Goal: Task Accomplishment & Management: Use online tool/utility

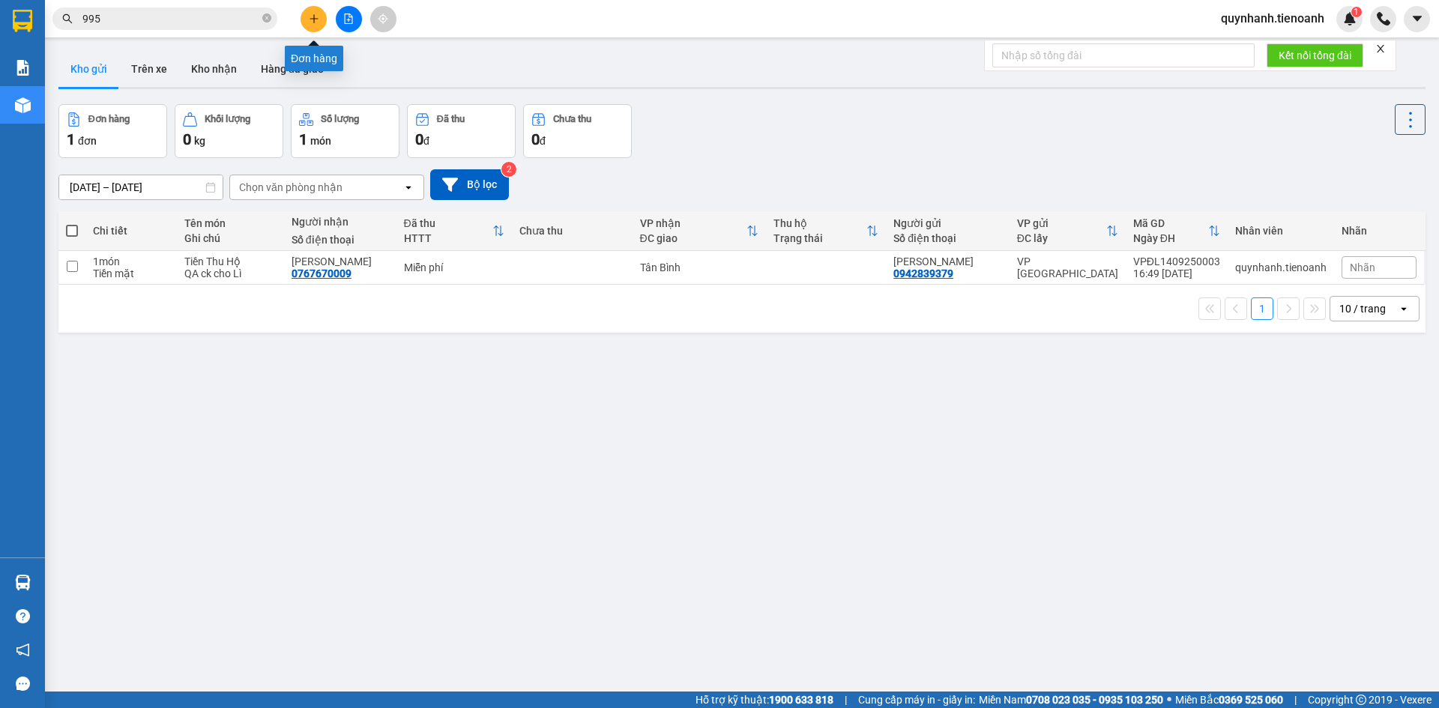
click at [312, 15] on icon "plus" at bounding box center [314, 18] width 10 height 10
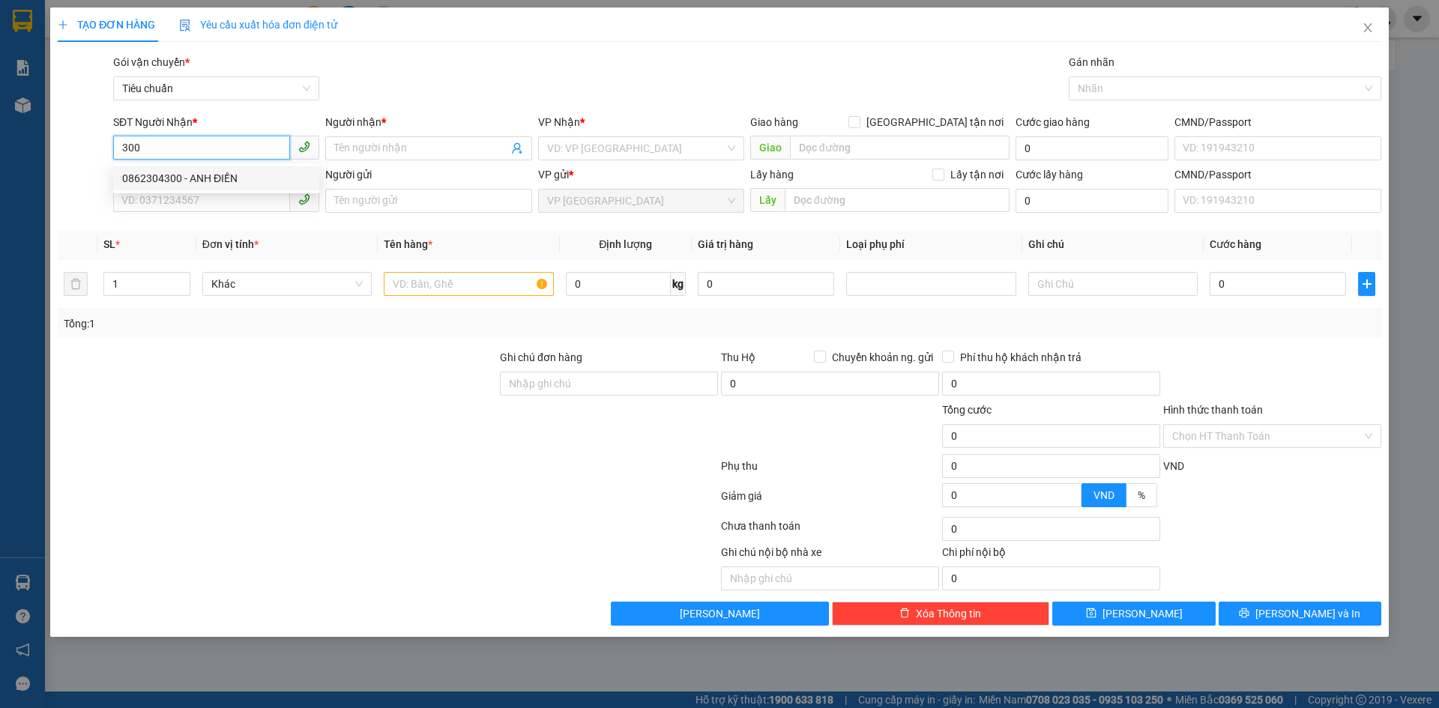
click at [200, 175] on div "0862304300 - ANH ĐIỀN" at bounding box center [216, 178] width 188 height 16
type input "0862304300"
type input "[PERSON_NAME]"
type input "40.000"
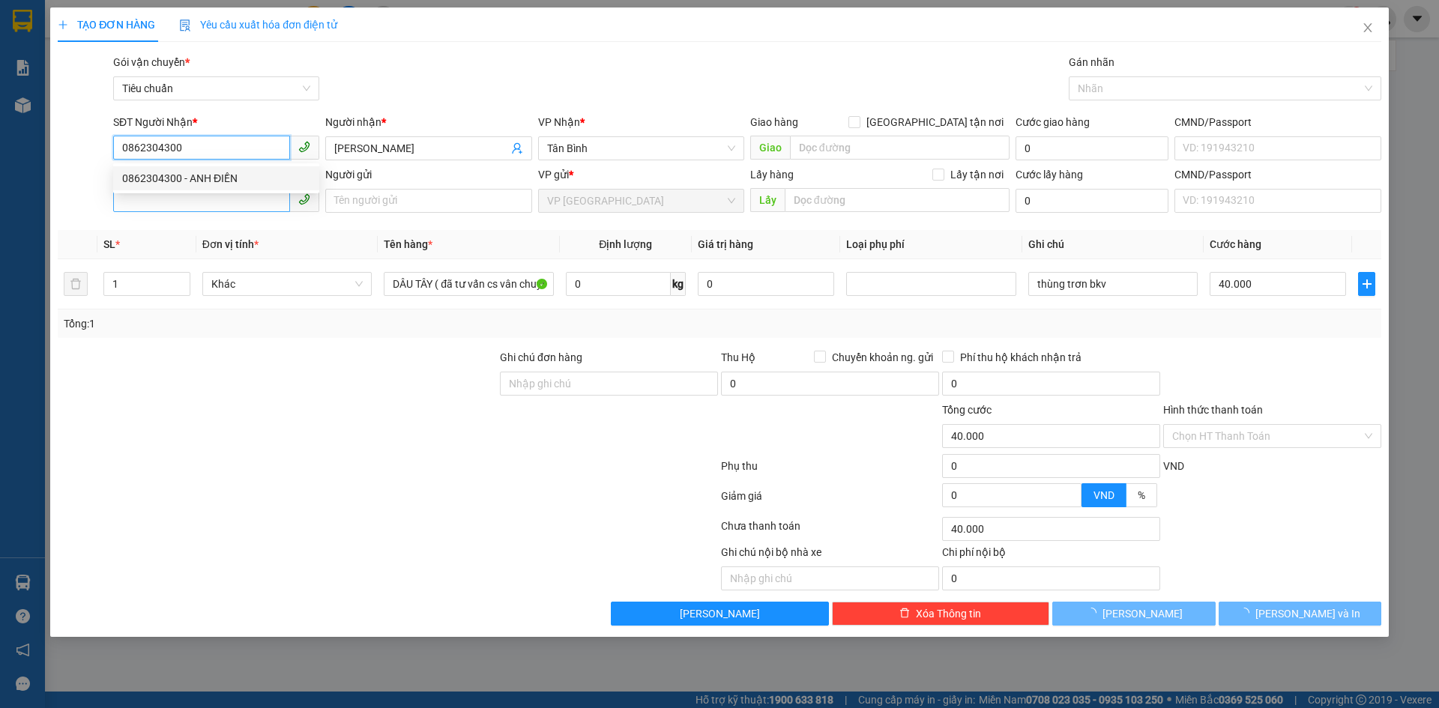
type input "0862304300"
click at [180, 207] on input "SĐT Người Gửi" at bounding box center [201, 200] width 177 height 24
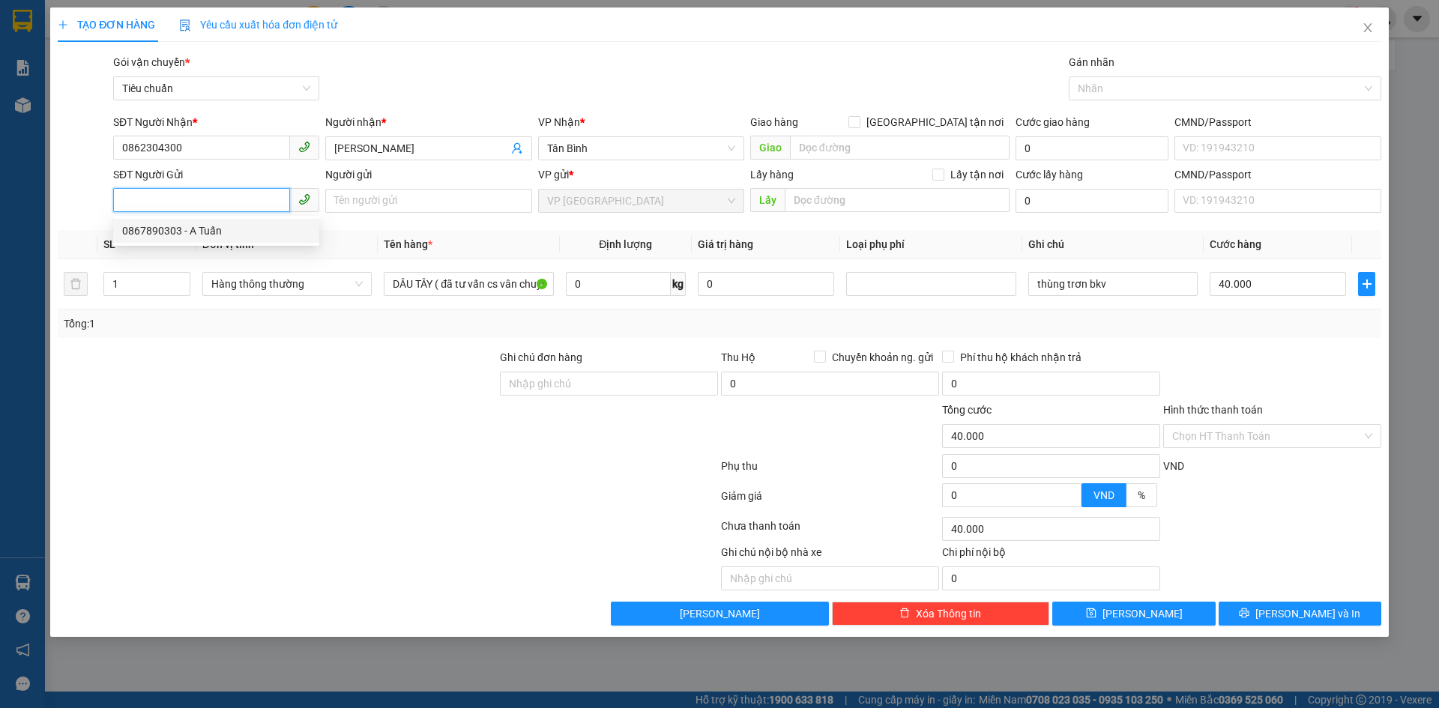
click at [206, 231] on div "0867890303 - A Tuấn" at bounding box center [216, 231] width 188 height 16
type input "0867890303"
type input "A Tuấn"
click at [623, 279] on input "0" at bounding box center [618, 284] width 105 height 24
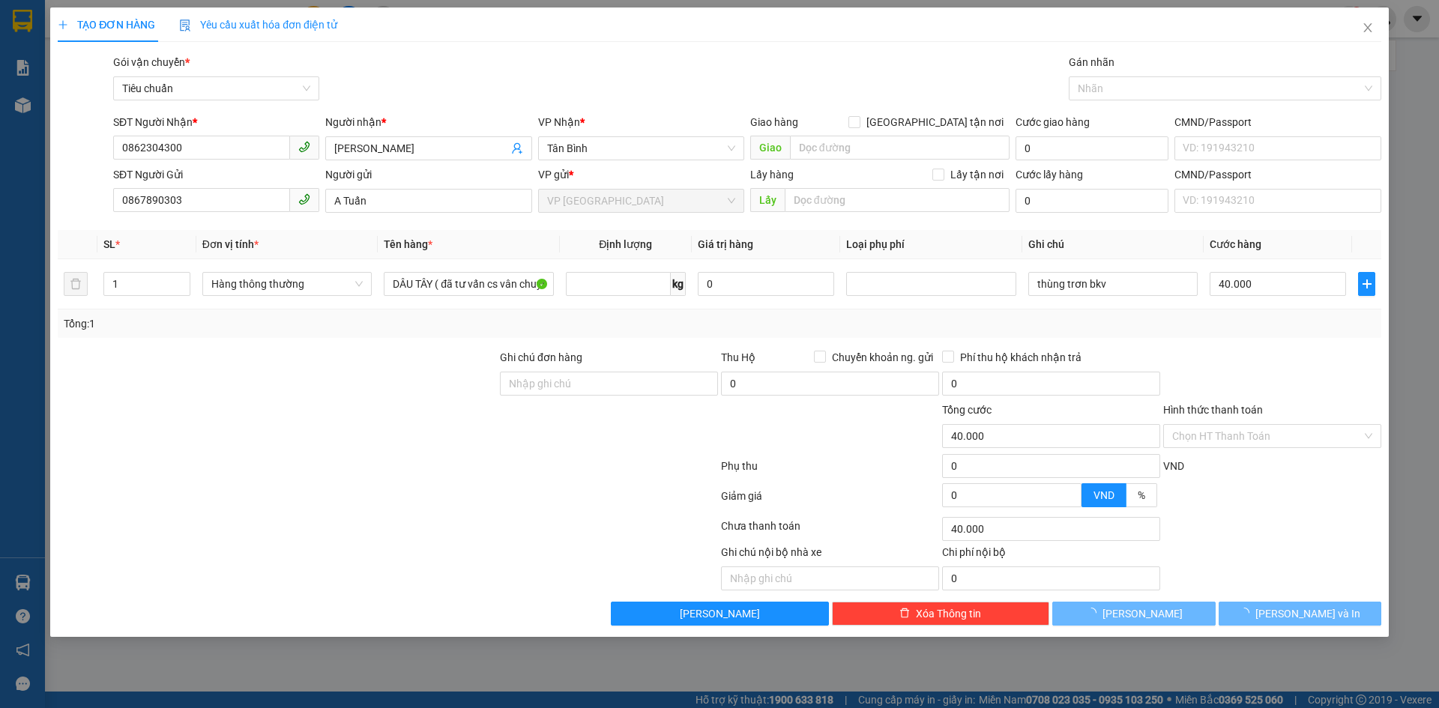
type input "0"
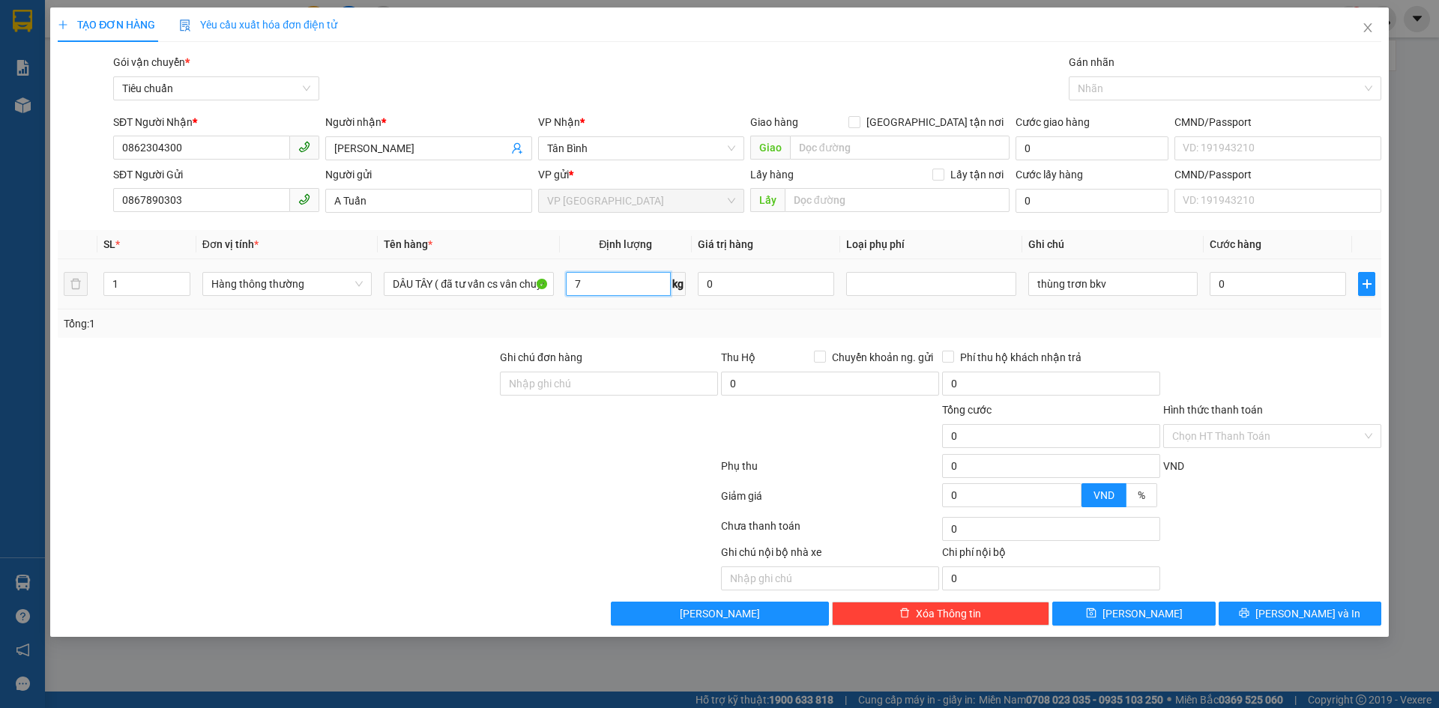
type input "7"
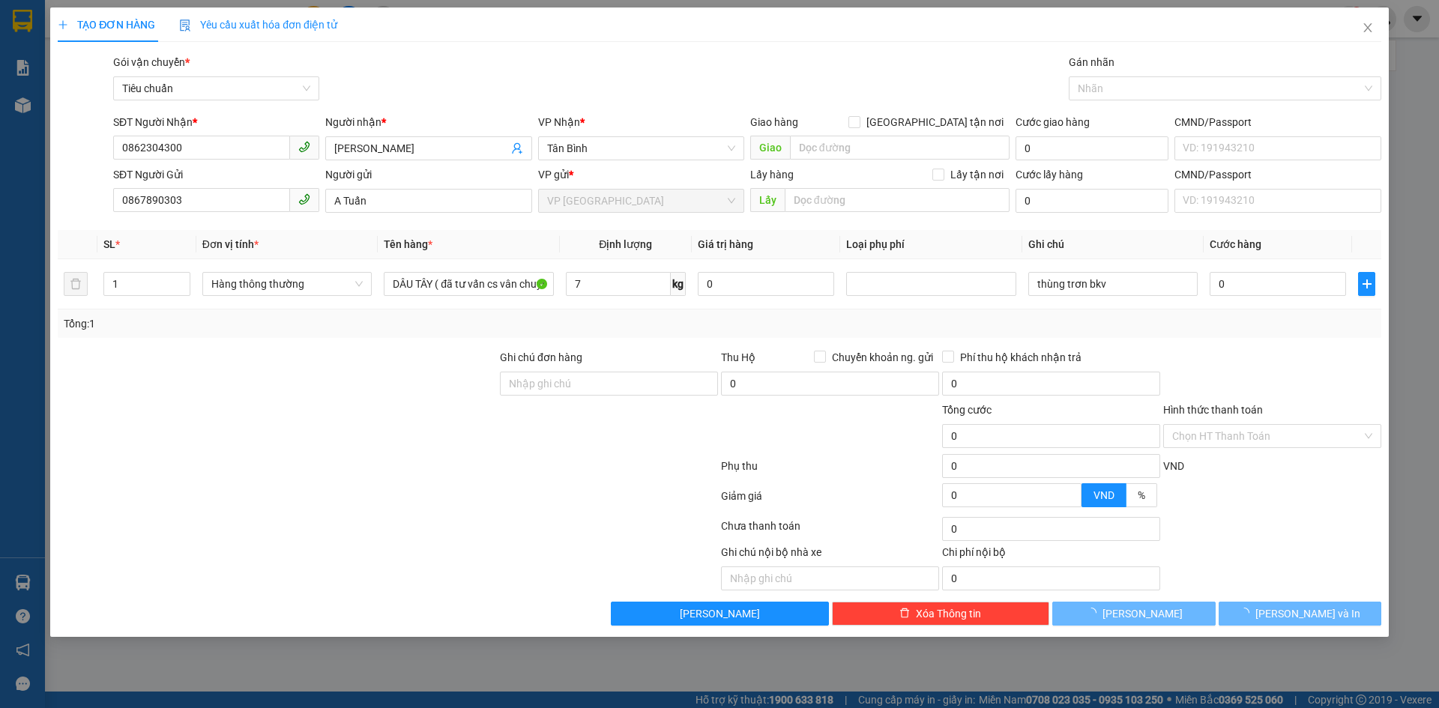
drag, startPoint x: 654, startPoint y: 322, endPoint x: 1141, endPoint y: 304, distance: 487.4
click at [657, 321] on div "Tổng: 1" at bounding box center [719, 323] width 1311 height 16
type input "40.000"
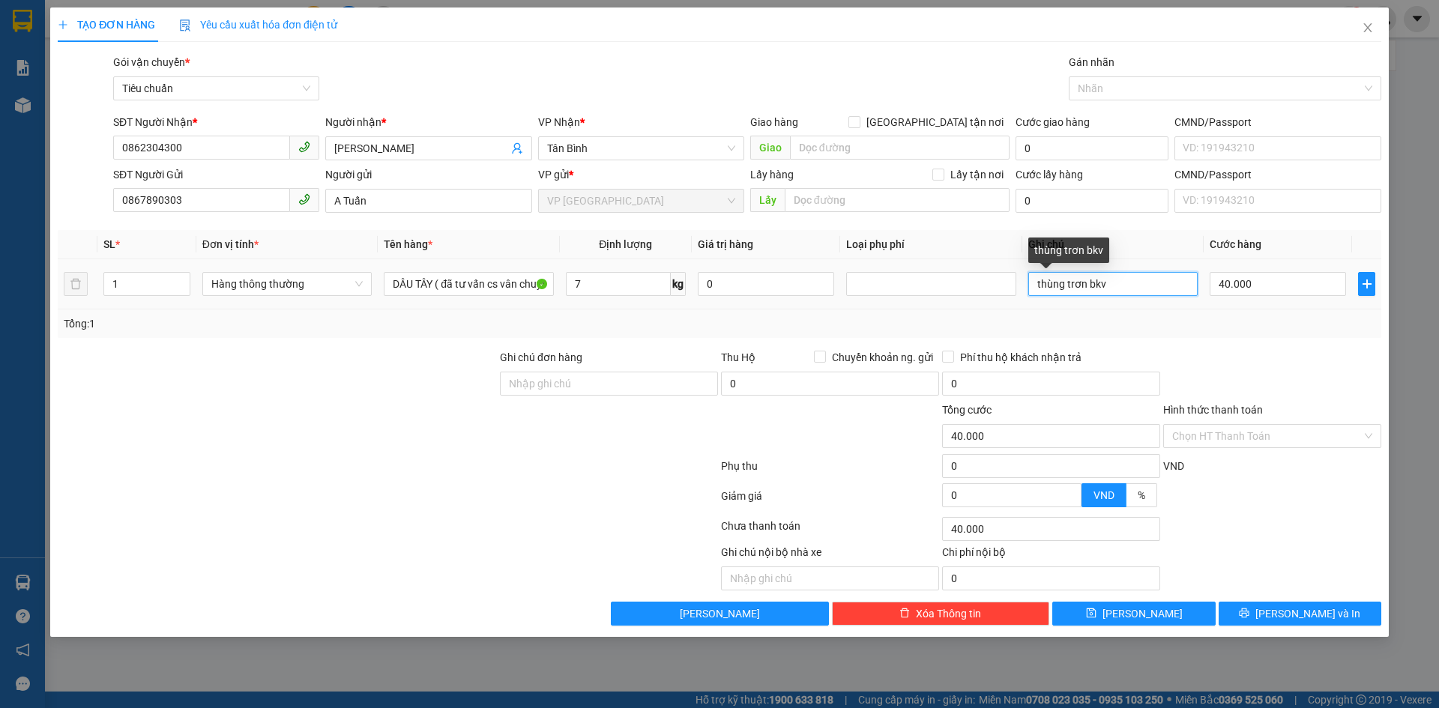
click at [1158, 292] on input "thùng trơn bkv" at bounding box center [1112, 284] width 169 height 24
type input "thùng trơn"
click at [1243, 438] on input "Hình thức thanh toán" at bounding box center [1267, 436] width 190 height 22
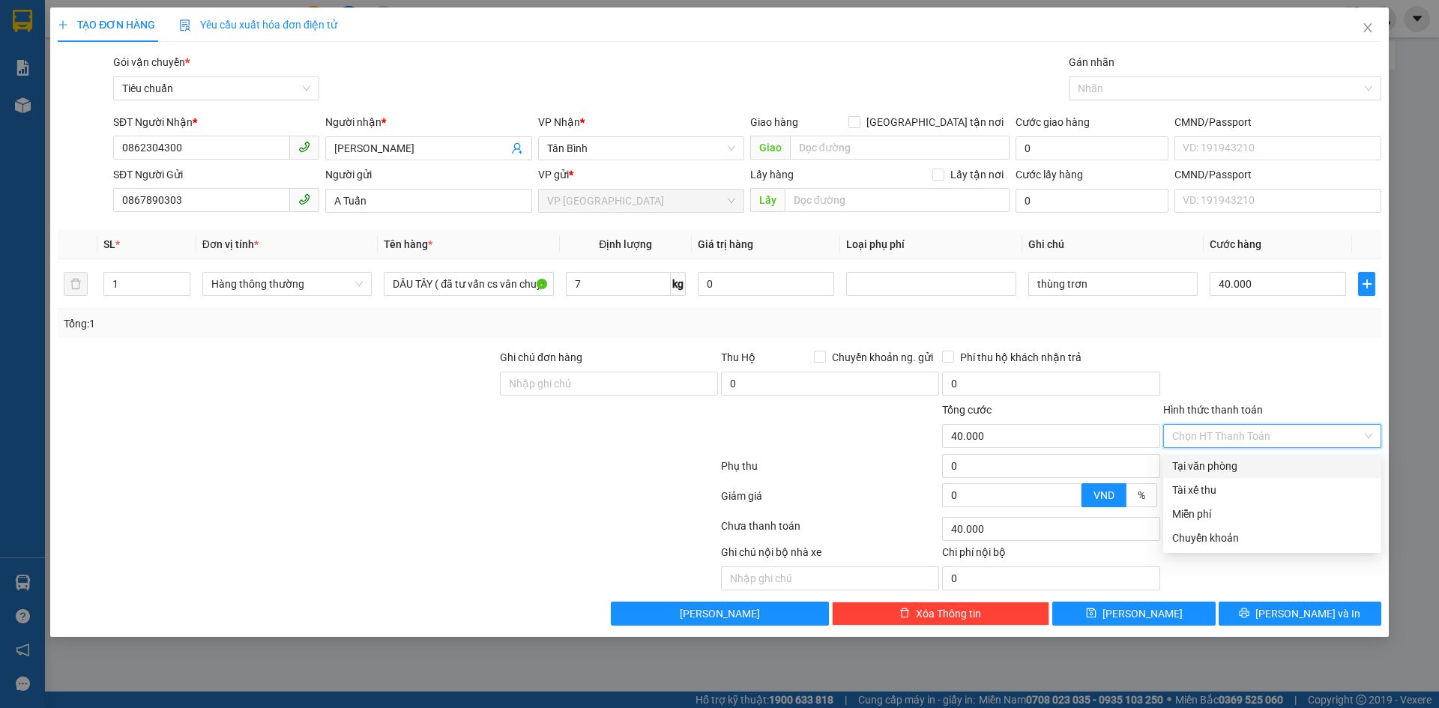
click at [1189, 460] on div "Tại văn phòng" at bounding box center [1272, 466] width 200 height 16
type input "0"
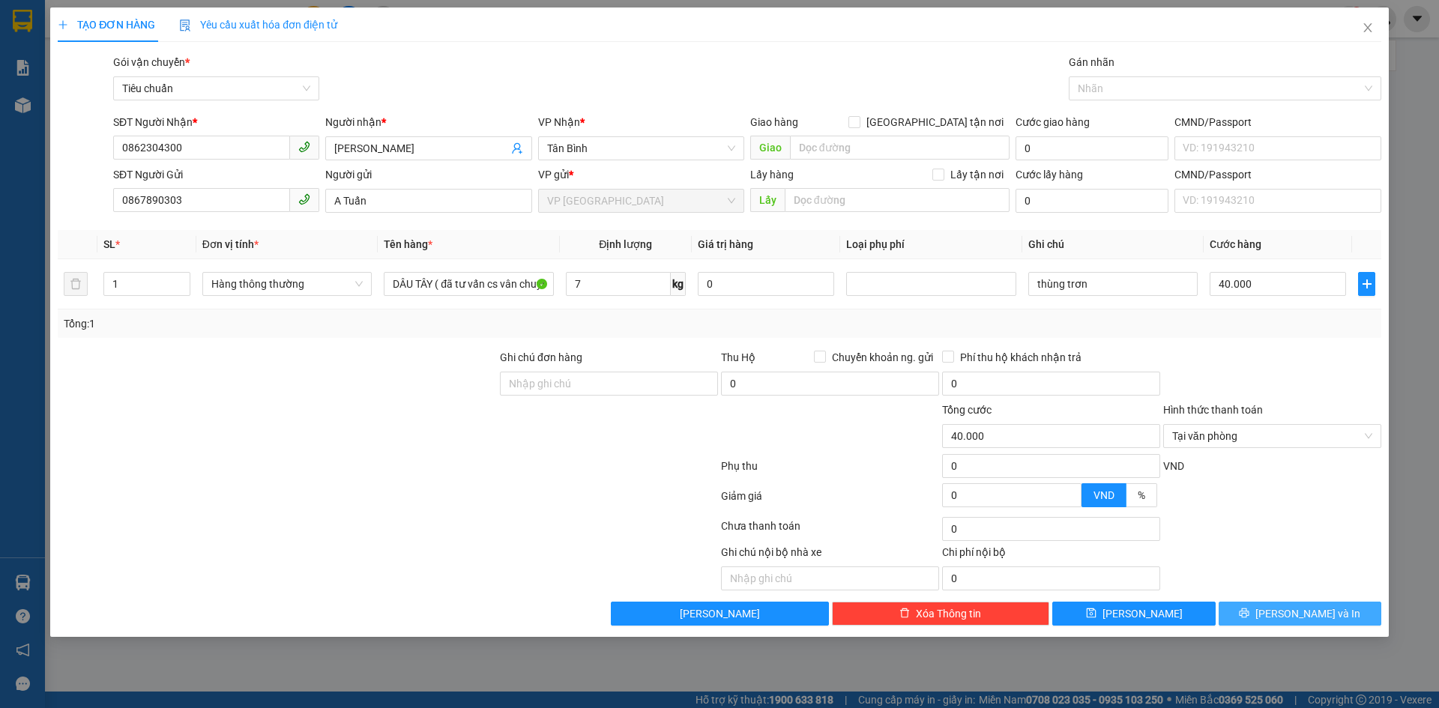
click at [1309, 617] on span "[PERSON_NAME] và In" at bounding box center [1307, 613] width 105 height 16
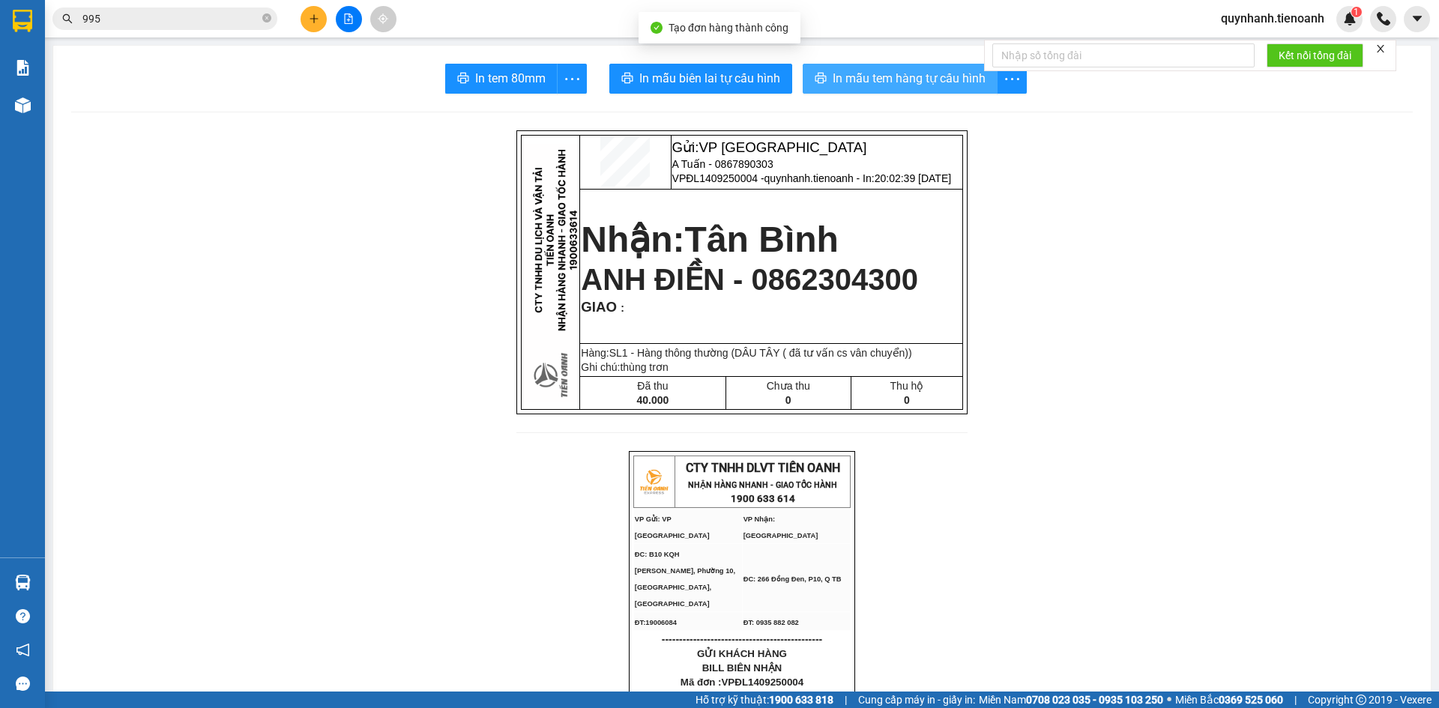
click at [897, 75] on span "In mẫu tem hàng tự cấu hình" at bounding box center [908, 78] width 153 height 19
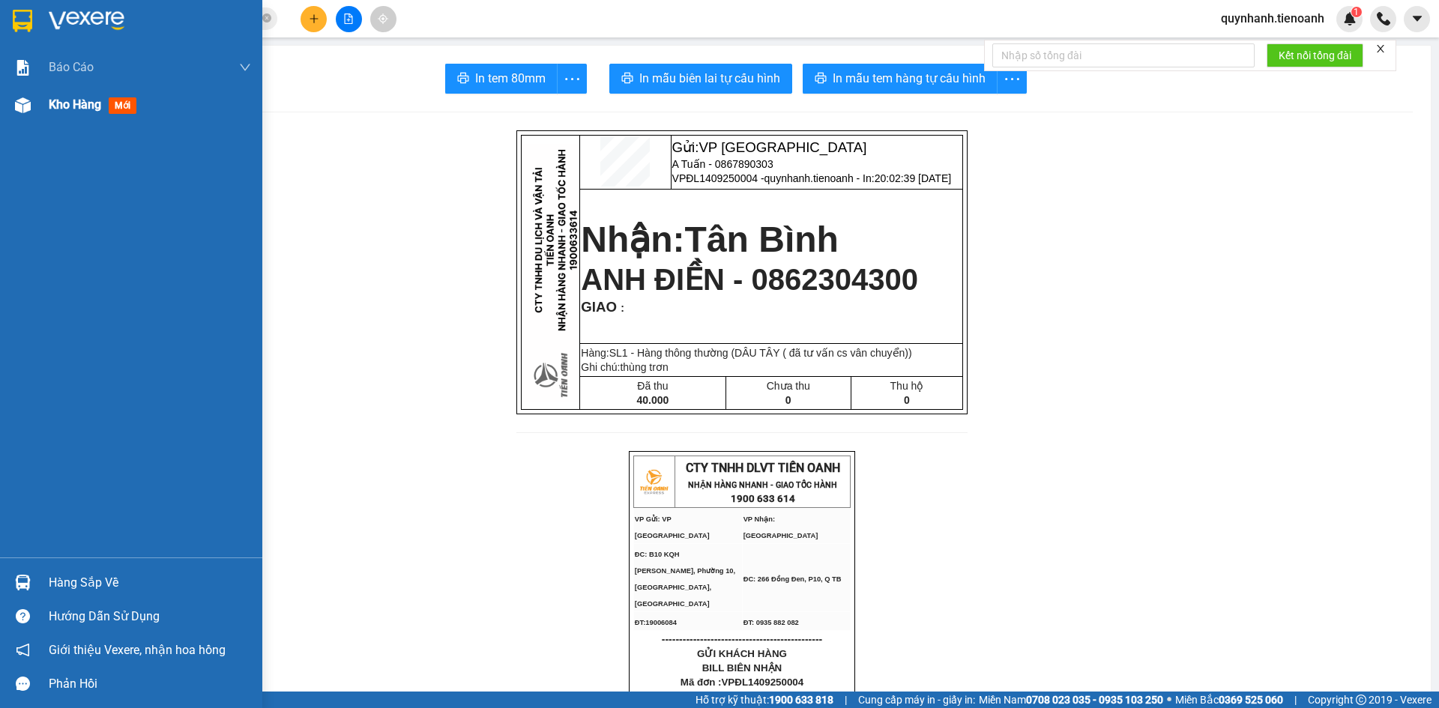
click at [108, 107] on div "Kho hàng mới" at bounding box center [96, 104] width 94 height 19
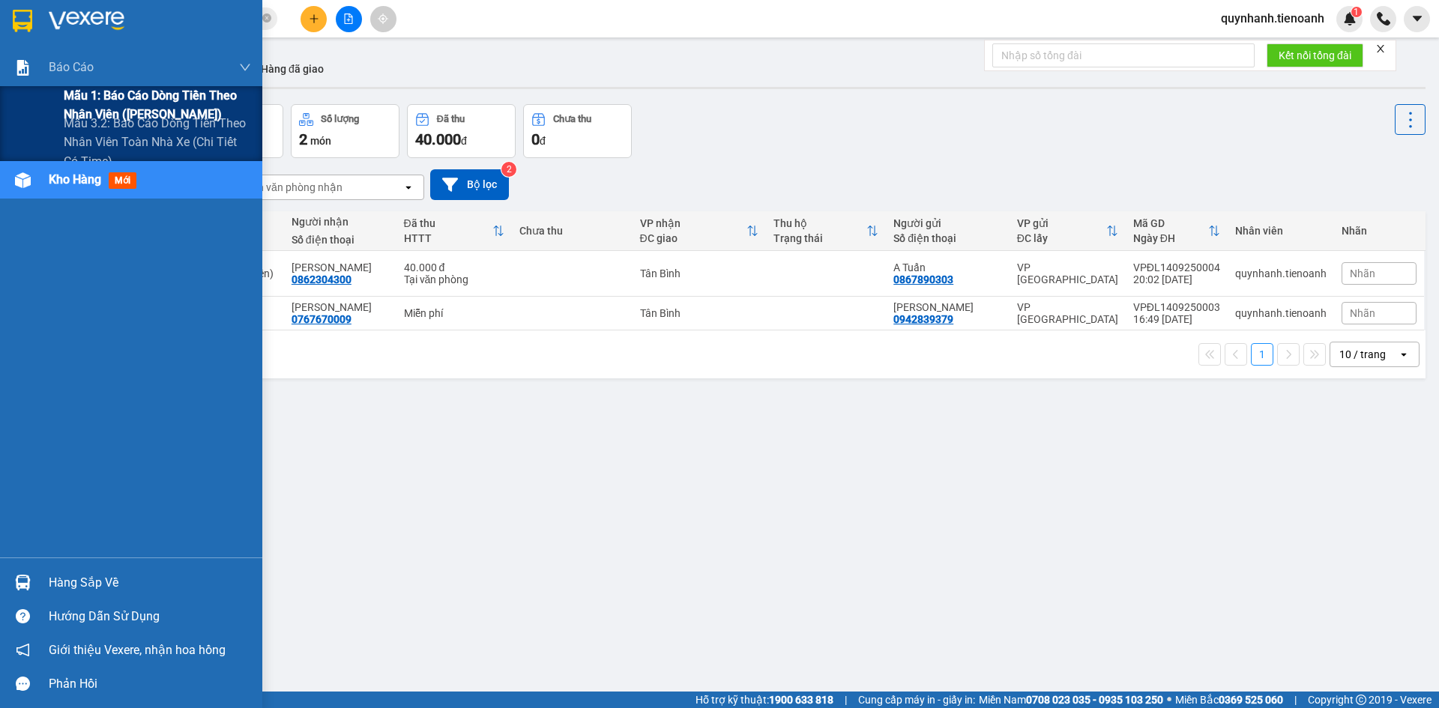
click at [115, 109] on span "Mẫu 1: Báo cáo dòng tiền theo nhân viên ([PERSON_NAME])" at bounding box center [157, 104] width 187 height 37
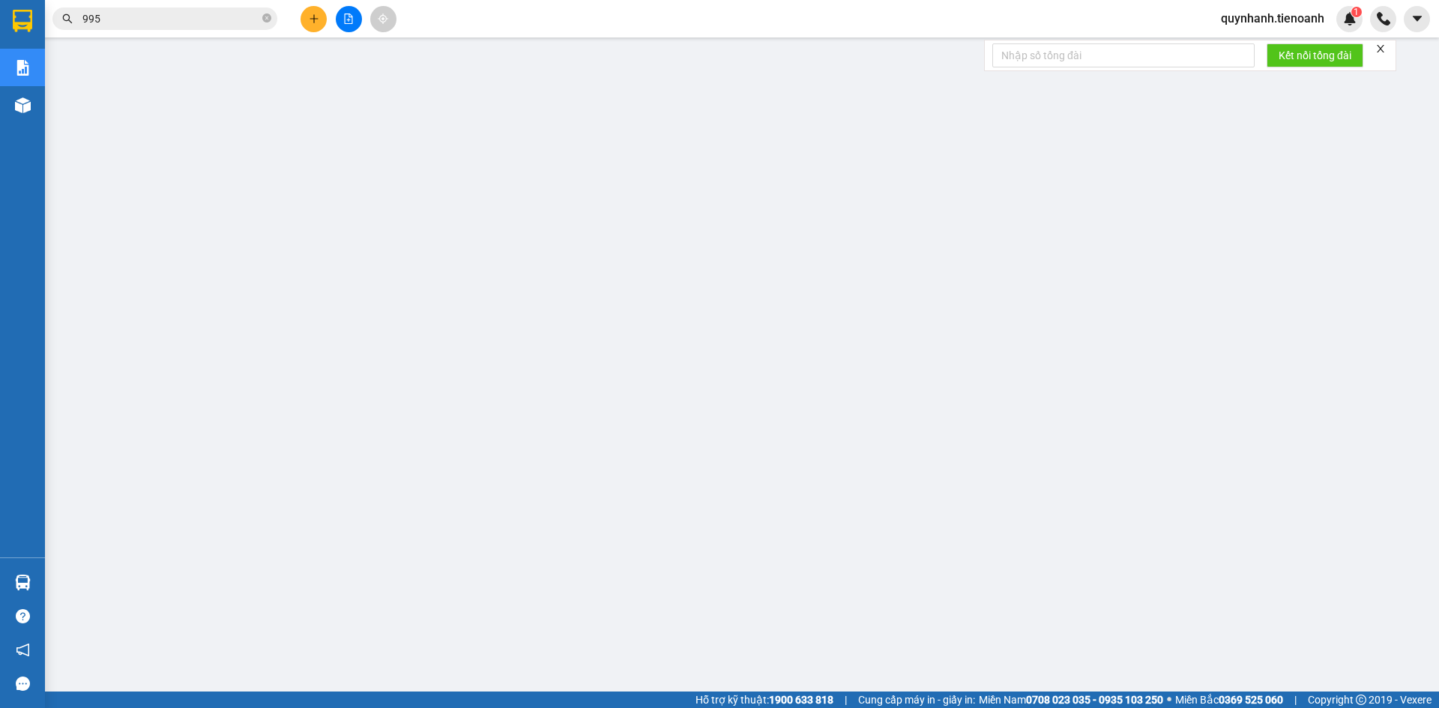
scroll to position [35, 0]
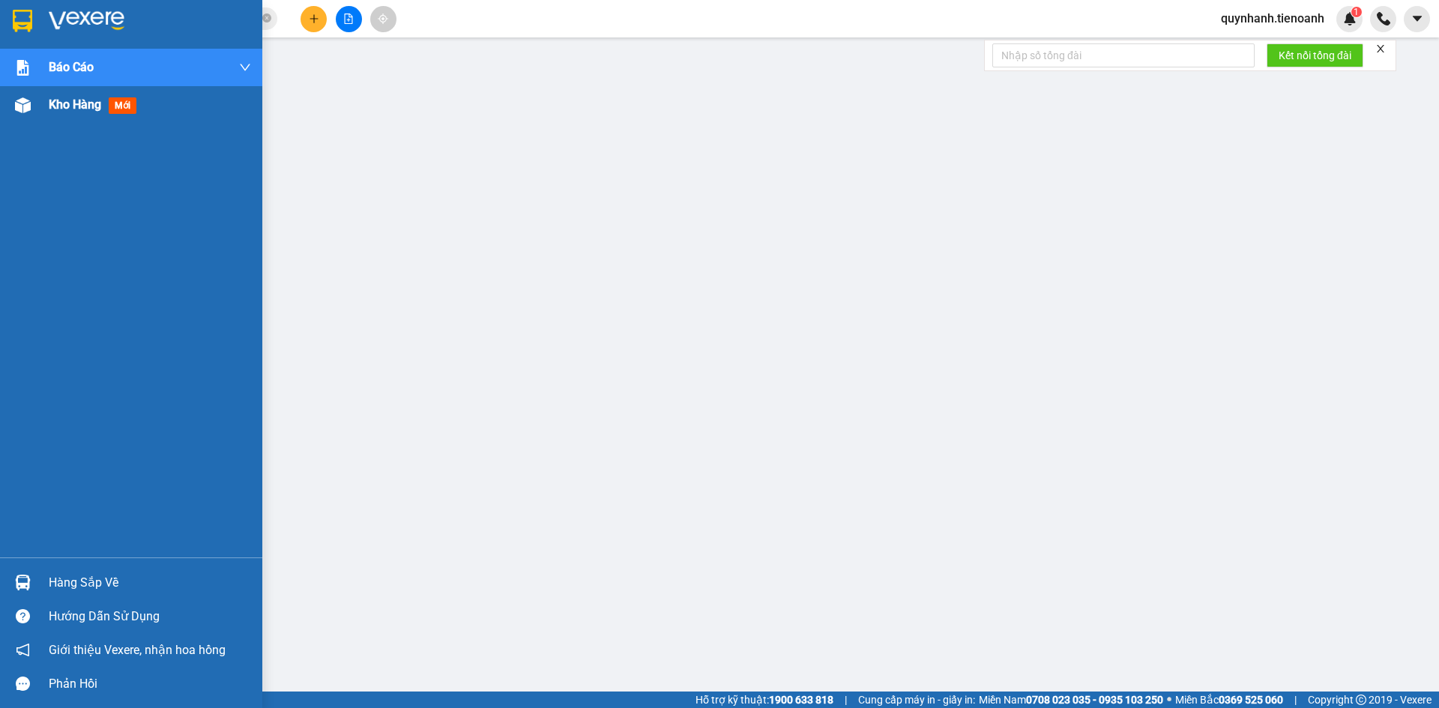
click at [81, 98] on span "Kho hàng" at bounding box center [75, 104] width 52 height 14
